Goal: Transaction & Acquisition: Obtain resource

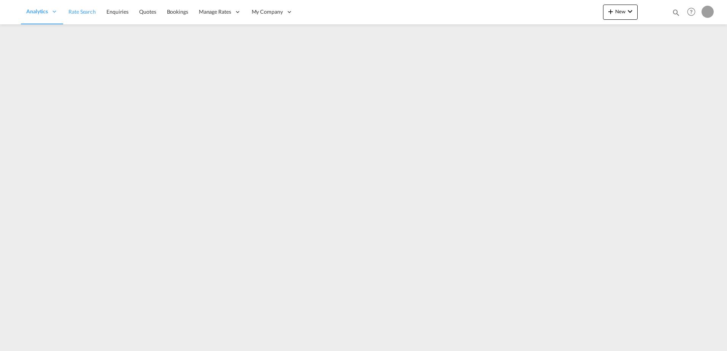
click at [84, 12] on span "Rate Search" at bounding box center [81, 11] width 27 height 6
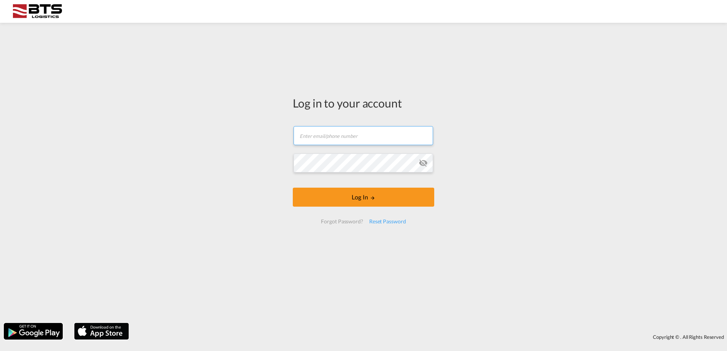
type input "[DOMAIN_NAME][EMAIL_ADDRESS][DOMAIN_NAME]"
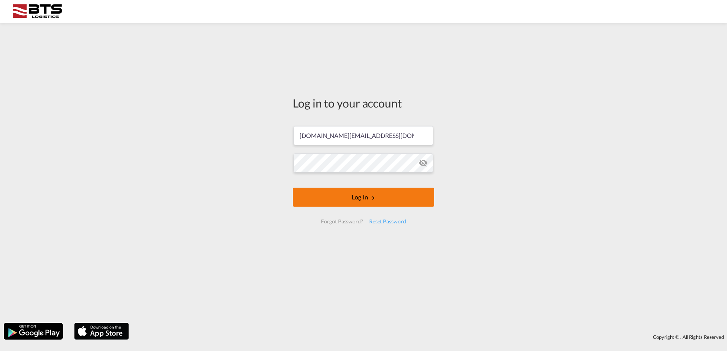
click at [359, 197] on button "Log In" at bounding box center [363, 197] width 141 height 19
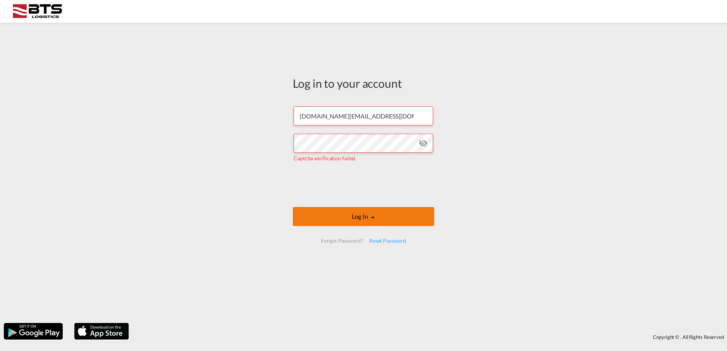
click at [321, 210] on button "Log In" at bounding box center [363, 216] width 141 height 19
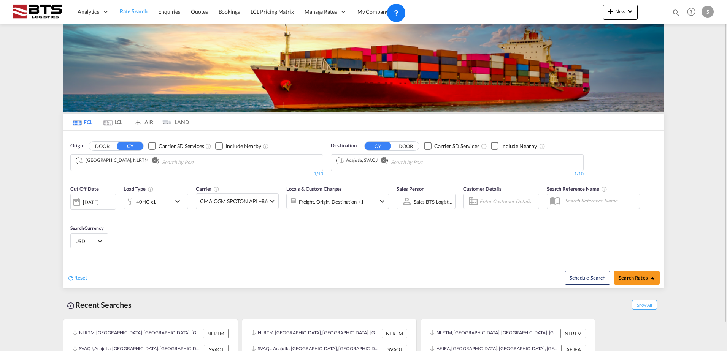
click at [387, 160] on md-icon "Remove" at bounding box center [384, 160] width 6 height 6
type input "[GEOGRAPHIC_DATA]"
click at [375, 196] on div "Qingdao [GEOGRAPHIC_DATA] [GEOGRAPHIC_DATA]" at bounding box center [395, 203] width 144 height 23
click at [205, 236] on div "Cut Off Date [DATE] [DATE] Load Type 40HC x1 Carrier CMA CGM SPOTON API +86 Onl…" at bounding box center [364, 218] width 600 height 74
click at [626, 279] on span "Search Rates" at bounding box center [637, 278] width 37 height 6
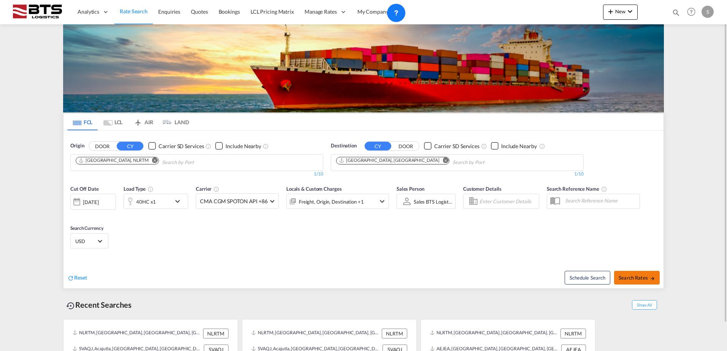
type input "NLRTM to [GEOGRAPHIC_DATA] / [DATE]"
